Goal: Transaction & Acquisition: Purchase product/service

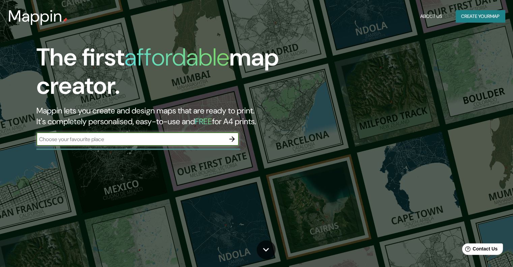
click at [232, 141] on icon "button" at bounding box center [231, 138] width 5 height 5
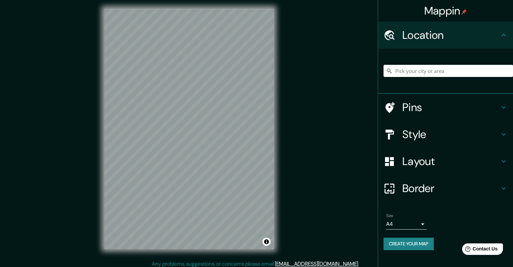
scroll to position [5, 0]
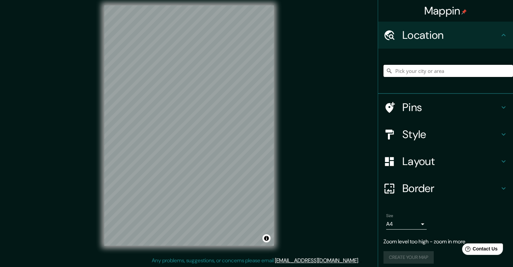
click at [437, 69] on input "Pick your city or area" at bounding box center [449, 71] width 130 height 12
click at [410, 70] on input "Pick your city or area" at bounding box center [449, 71] width 130 height 12
click at [408, 72] on input "Pick your city or area" at bounding box center [449, 71] width 130 height 12
type input "t"
type input "m"
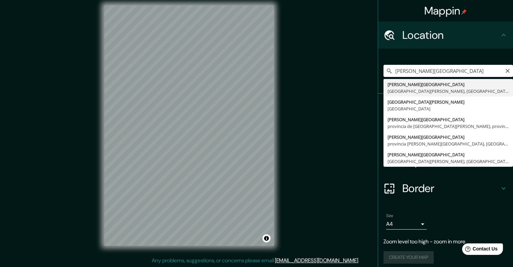
type input "[PERSON_NAME][GEOGRAPHIC_DATA], [GEOGRAPHIC_DATA][PERSON_NAME], [GEOGRAPHIC_DAT…"
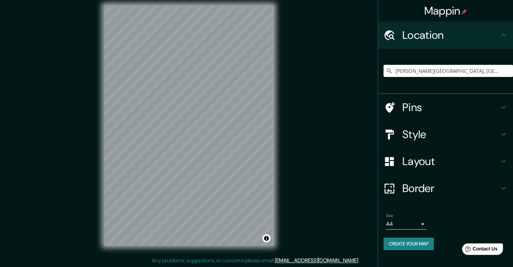
click at [428, 132] on h4 "Style" at bounding box center [451, 134] width 97 height 13
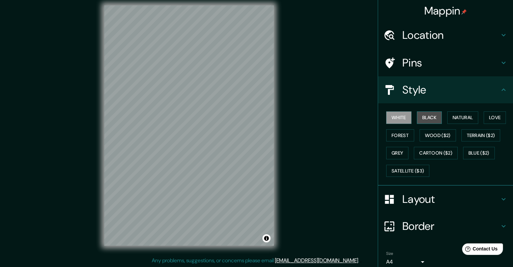
click at [430, 118] on button "Black" at bounding box center [429, 117] width 25 height 12
